Goal: Task Accomplishment & Management: Use online tool/utility

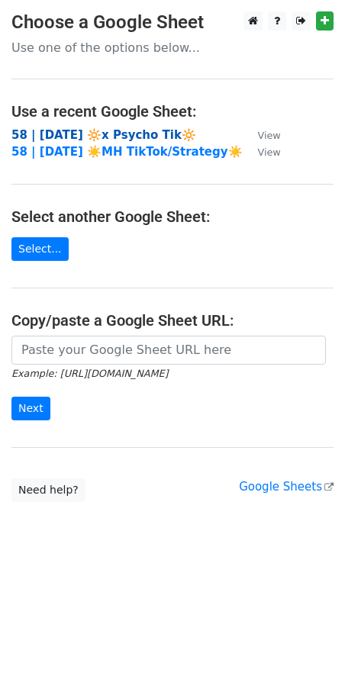
click at [72, 128] on strong "58 | SEP 4 2025 🔆x Psycho Tik🔆" at bounding box center [103, 135] width 185 height 14
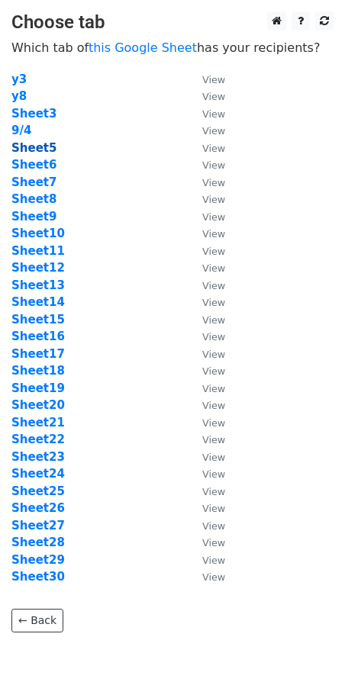
click at [38, 144] on strong "Sheet5" at bounding box center [33, 148] width 45 height 14
click at [50, 471] on strong "Sheet24" at bounding box center [37, 474] width 53 height 14
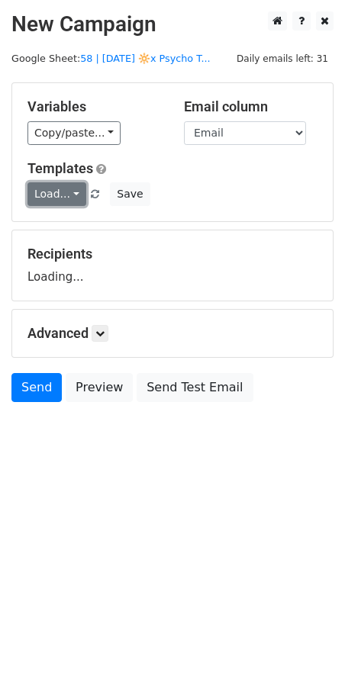
click at [53, 191] on link "Load..." at bounding box center [56, 194] width 59 height 24
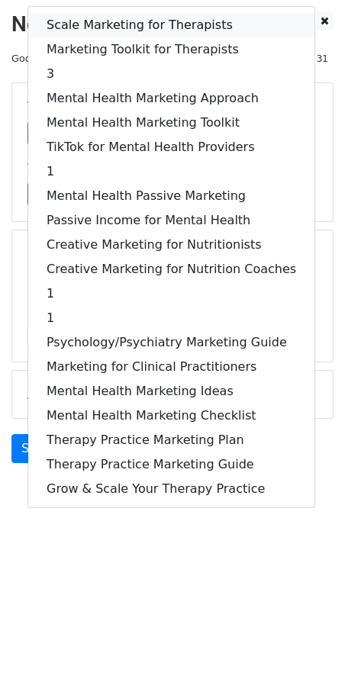
click at [95, 21] on link "Scale Marketing for Therapists" at bounding box center [171, 25] width 286 height 24
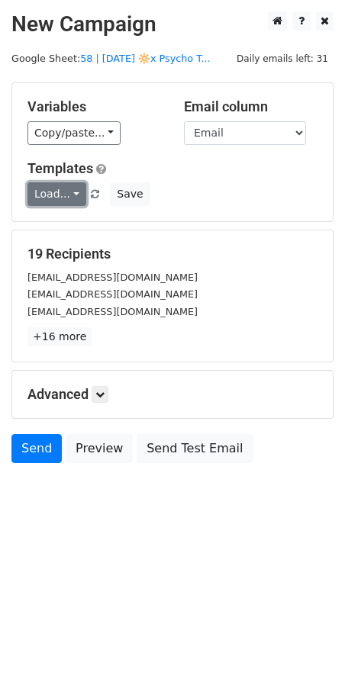
click at [53, 203] on link "Load..." at bounding box center [56, 194] width 59 height 24
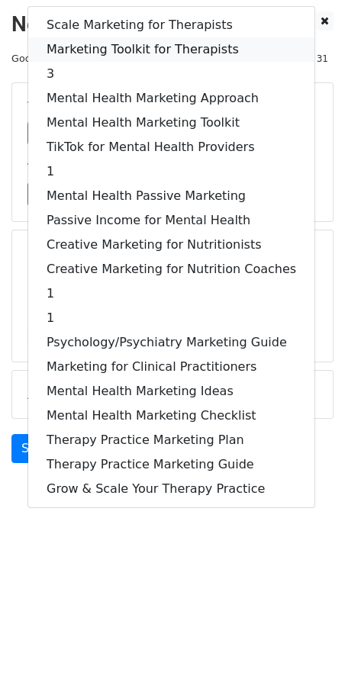
drag, startPoint x: 116, startPoint y: 52, endPoint x: 109, endPoint y: 73, distance: 22.4
click at [116, 51] on link "Marketing Toolkit for Therapists" at bounding box center [171, 49] width 286 height 24
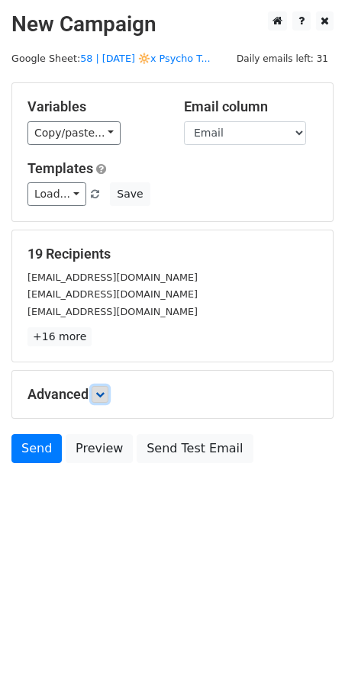
click at [106, 387] on link at bounding box center [100, 394] width 17 height 17
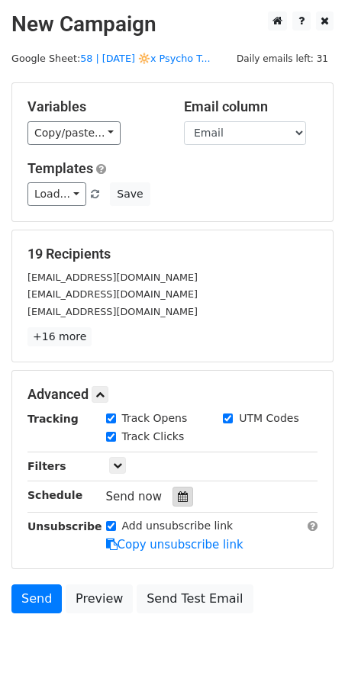
click at [178, 492] on icon at bounding box center [183, 496] width 10 height 11
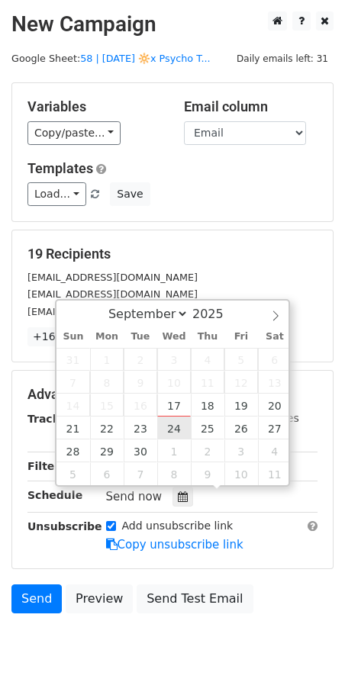
type input "2025-09-24 12:00"
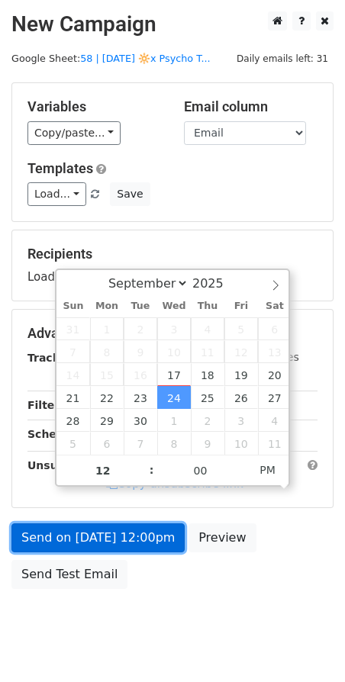
click at [122, 539] on link "Send on Sep 24 at 12:00pm" at bounding box center [97, 537] width 173 height 29
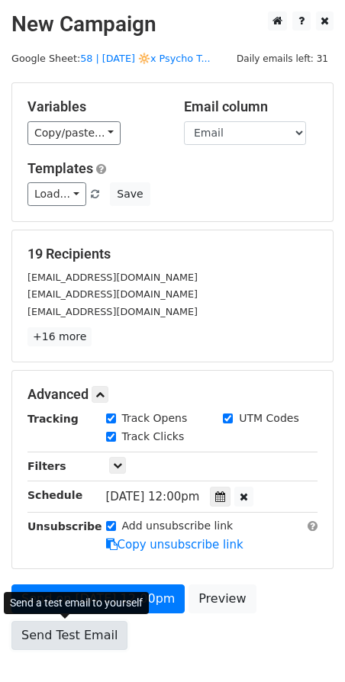
click at [91, 635] on link "Send Test Email" at bounding box center [69, 635] width 116 height 29
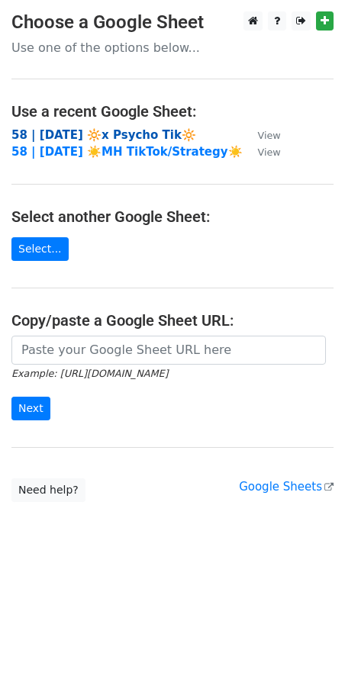
click at [130, 135] on strong "58 | SEP 4 2025 🔆x Psycho Tik🔆" at bounding box center [103, 135] width 185 height 14
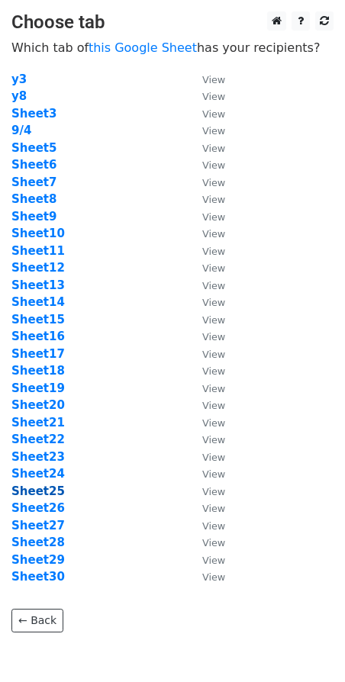
click at [50, 487] on strong "Sheet25" at bounding box center [37, 491] width 53 height 14
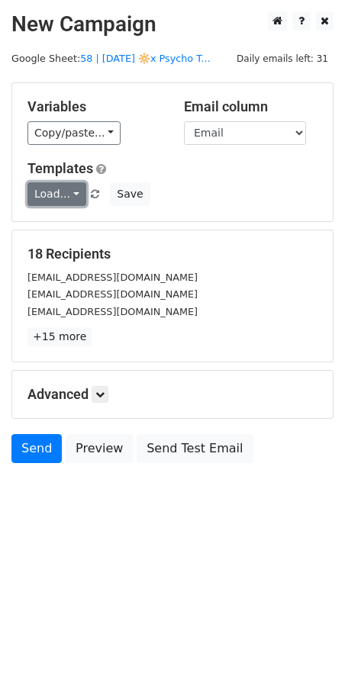
click at [60, 191] on link "Load..." at bounding box center [56, 194] width 59 height 24
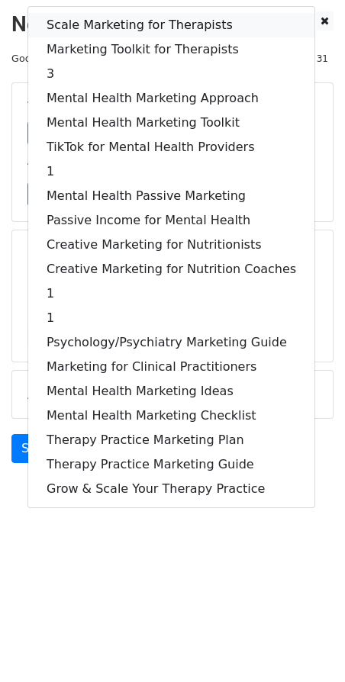
click at [108, 24] on link "Scale Marketing for Therapists" at bounding box center [171, 25] width 286 height 24
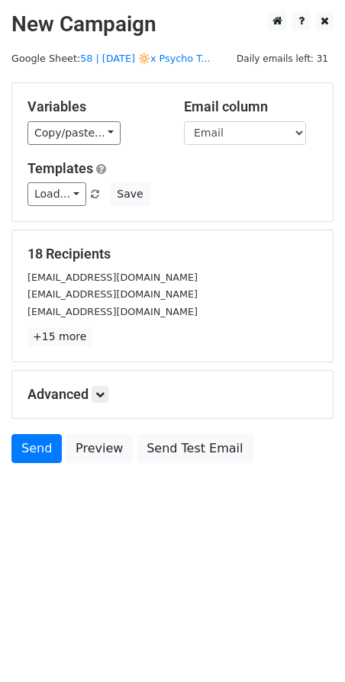
click at [106, 381] on div "Advanced Tracking Track Opens UTM Codes Track Clicks Filters Only include sprea…" at bounding box center [172, 394] width 320 height 47
click at [101, 394] on icon at bounding box center [99, 394] width 9 height 9
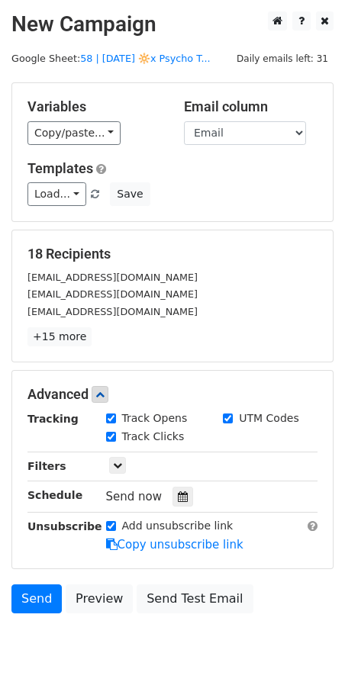
click at [191, 495] on div "Send now" at bounding box center [195, 497] width 179 height 21
click at [178, 494] on icon at bounding box center [183, 496] width 10 height 11
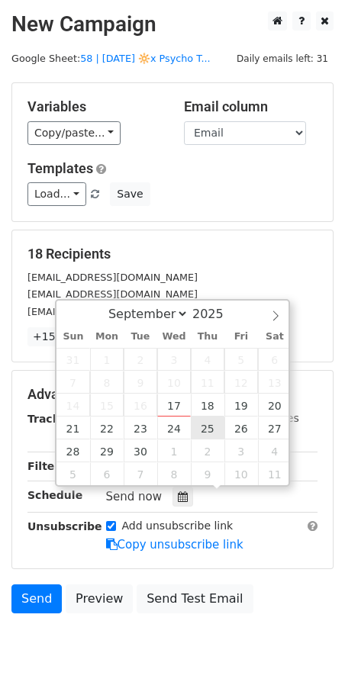
type input "2025-09-25 12:00"
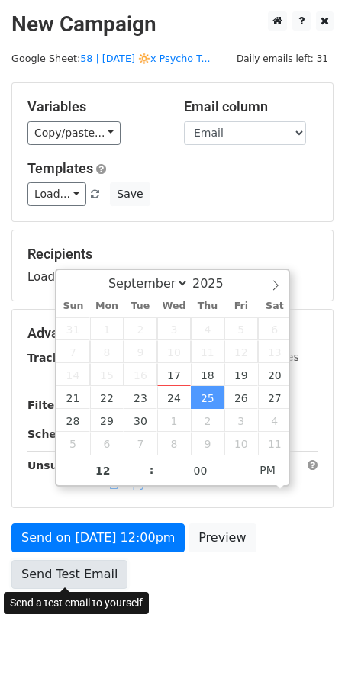
click at [107, 579] on link "Send Test Email" at bounding box center [69, 574] width 116 height 29
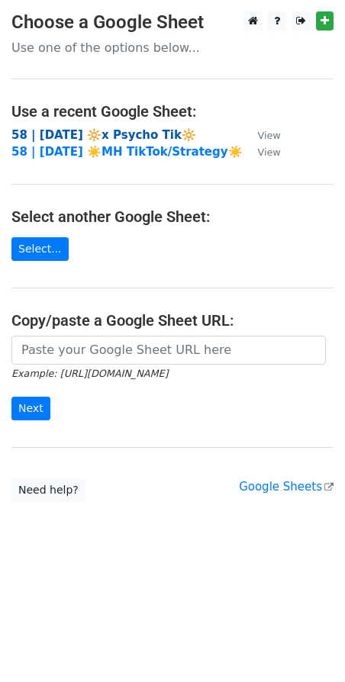
click at [65, 129] on strong "58 | SEP 4 2025 🔆x Psycho Tik🔆" at bounding box center [103, 135] width 185 height 14
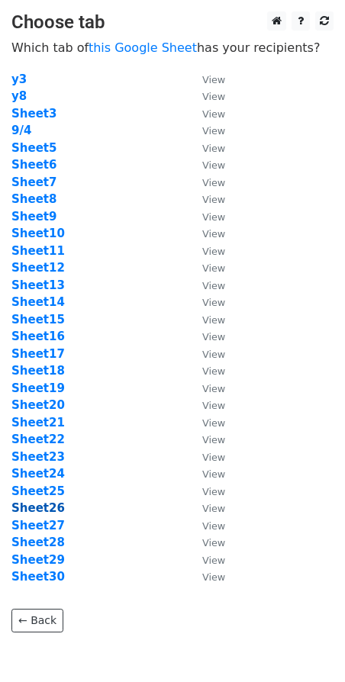
click at [50, 512] on strong "Sheet26" at bounding box center [37, 508] width 53 height 14
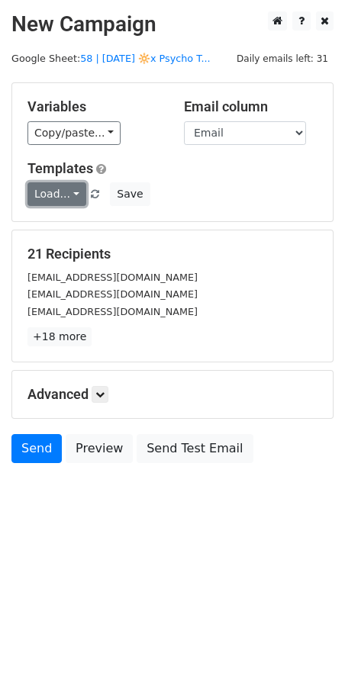
click at [63, 201] on link "Load..." at bounding box center [56, 194] width 59 height 24
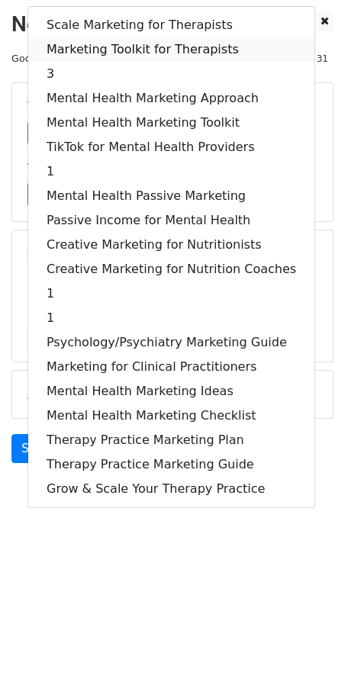
click at [136, 53] on link "Marketing Toolkit for Therapists" at bounding box center [171, 49] width 286 height 24
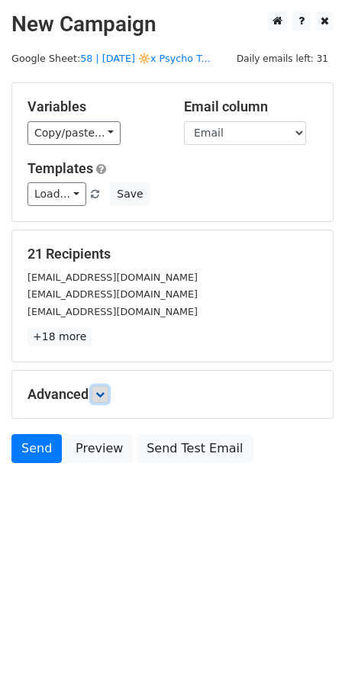
drag, startPoint x: 106, startPoint y: 390, endPoint x: 159, endPoint y: 458, distance: 86.5
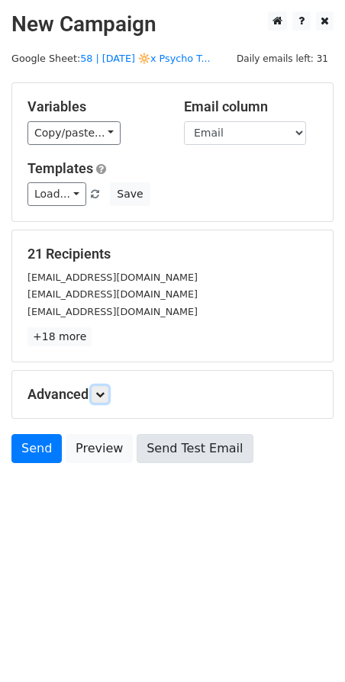
click at [105, 390] on icon at bounding box center [99, 394] width 9 height 9
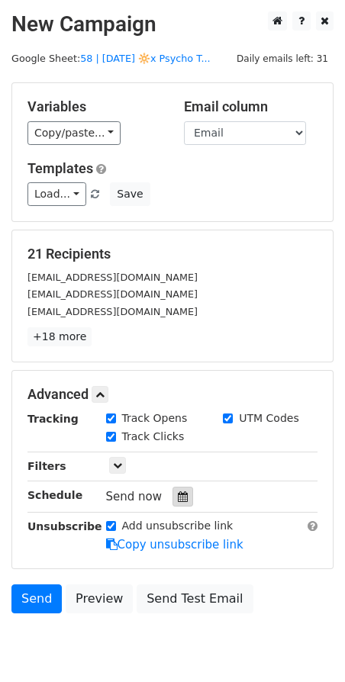
click at [178, 494] on icon at bounding box center [183, 496] width 10 height 11
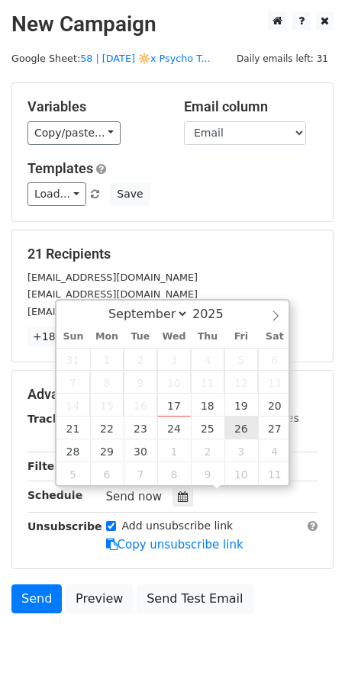
type input "2025-09-26 12:00"
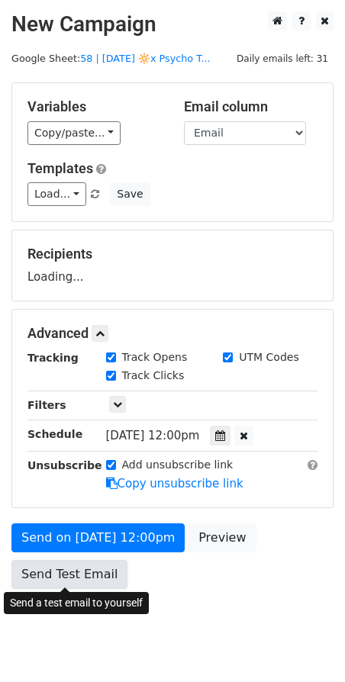
click at [104, 562] on link "Send Test Email" at bounding box center [69, 574] width 116 height 29
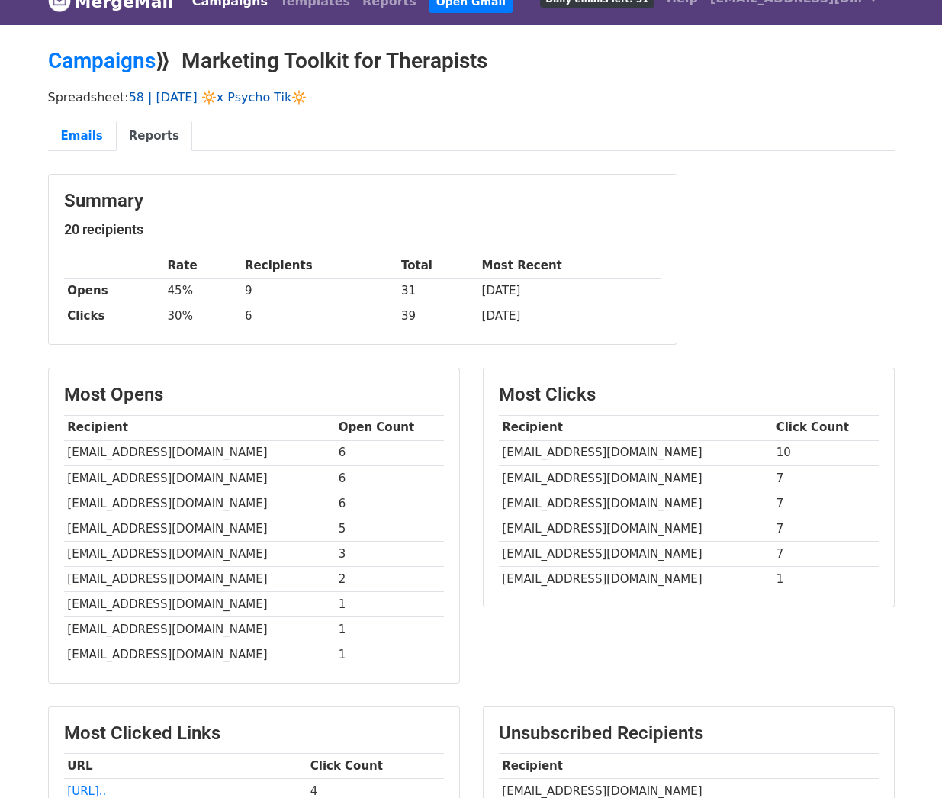
scroll to position [79, 0]
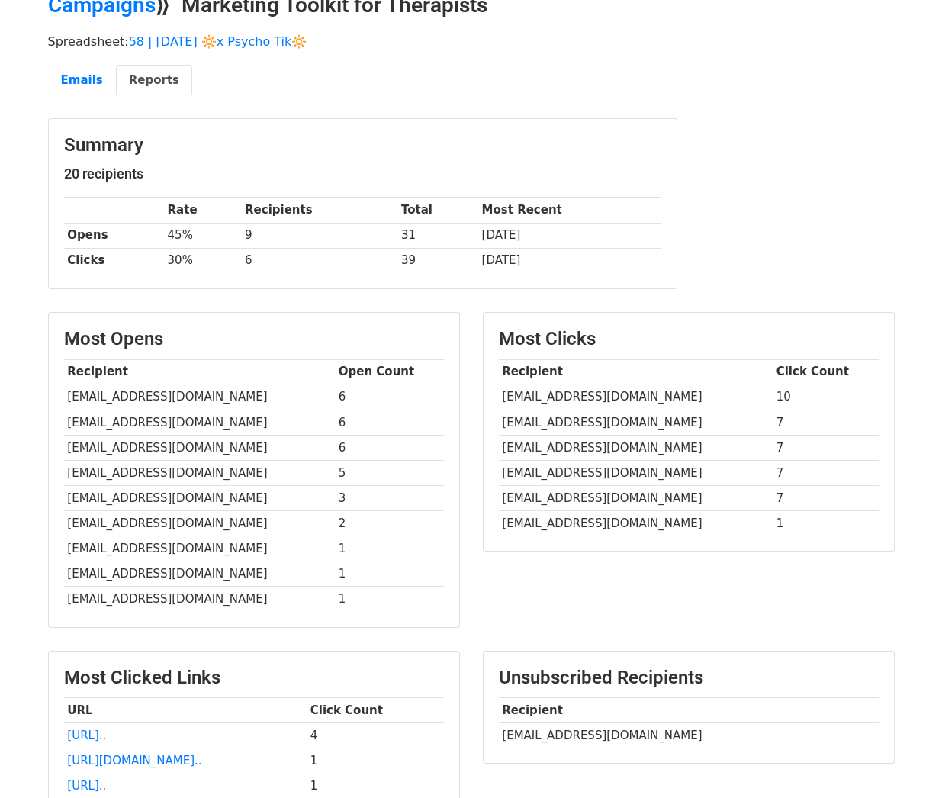
drag, startPoint x: 694, startPoint y: 722, endPoint x: 665, endPoint y: 726, distance: 29.3
click at [665, 726] on td "ellietn07301@elliementalhealth.com" at bounding box center [689, 735] width 380 height 25
click at [683, 723] on td "ellietn07301@elliementalhealth.com" at bounding box center [689, 735] width 380 height 25
drag, startPoint x: 676, startPoint y: 728, endPoint x: 532, endPoint y: 729, distance: 144.2
click at [532, 729] on td "ellietn07301@elliementalhealth.com" at bounding box center [689, 735] width 380 height 25
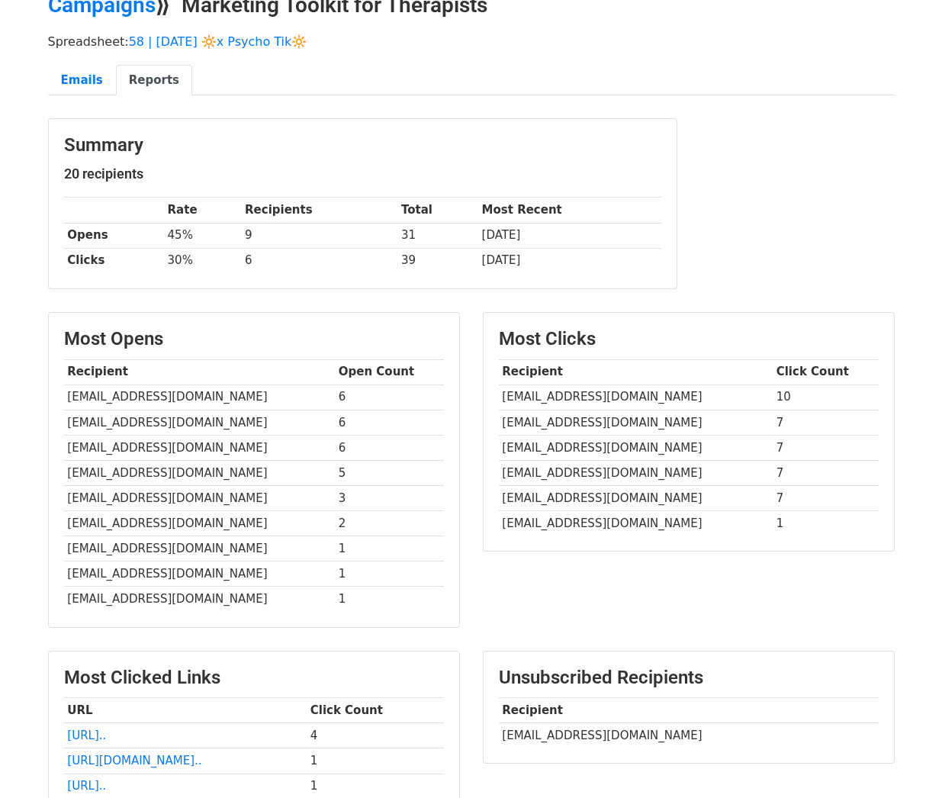
copy td "07301@elliementalhealth.com"
